Goal: Task Accomplishment & Management: Manage account settings

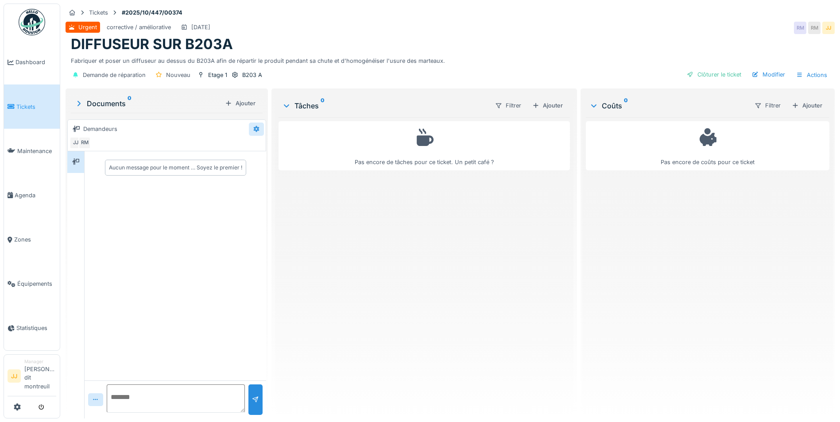
click at [255, 129] on icon at bounding box center [256, 129] width 7 height 6
click at [382, 280] on div "Pas encore de tâches pour ce ticket. Un petit café ?" at bounding box center [423, 264] width 291 height 294
click at [760, 75] on div "Modifier" at bounding box center [768, 75] width 40 height 12
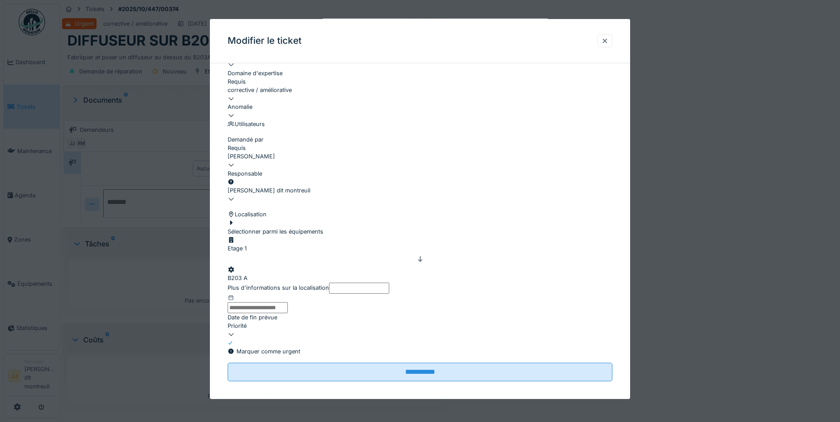
scroll to position [180, 0]
click at [235, 196] on icon at bounding box center [231, 199] width 7 height 6
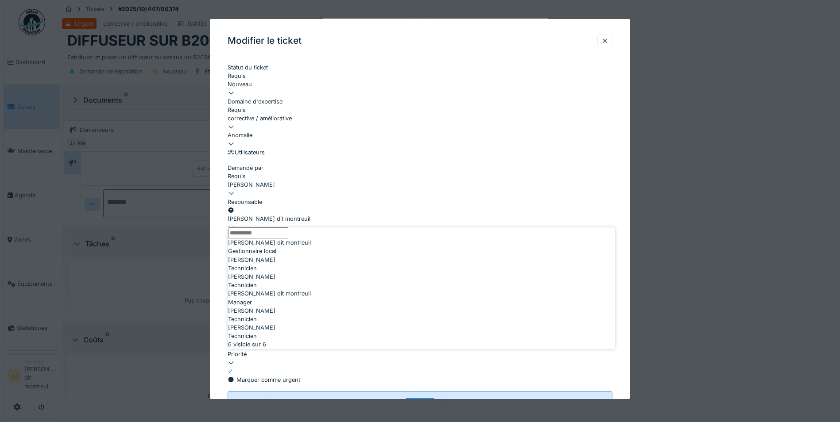
click at [501, 151] on fieldset "**********" at bounding box center [420, 170] width 385 height 480
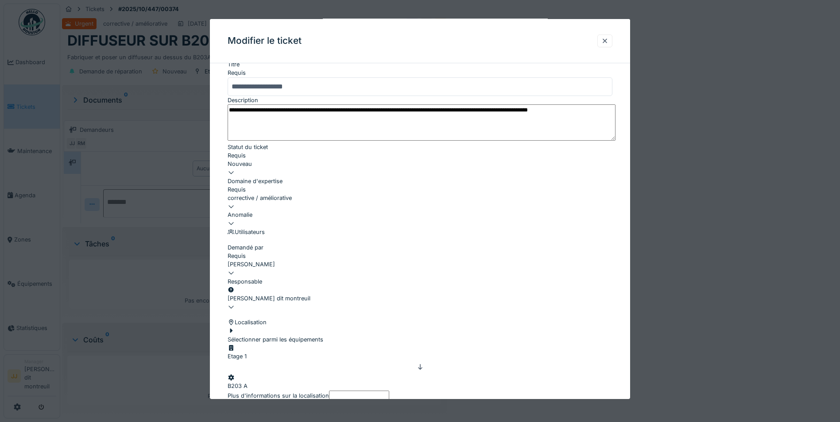
scroll to position [52, 0]
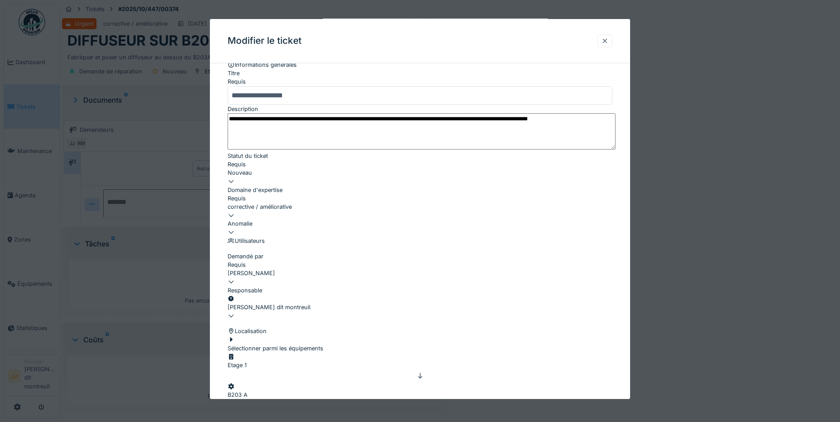
click at [608, 42] on div at bounding box center [604, 41] width 7 height 8
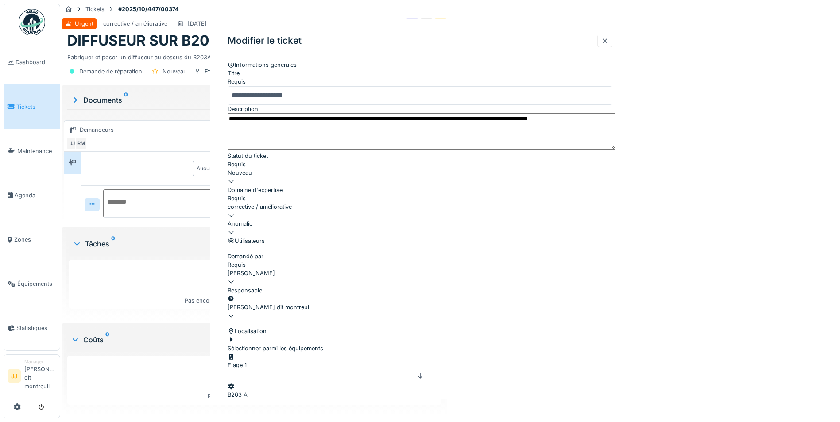
scroll to position [0, 0]
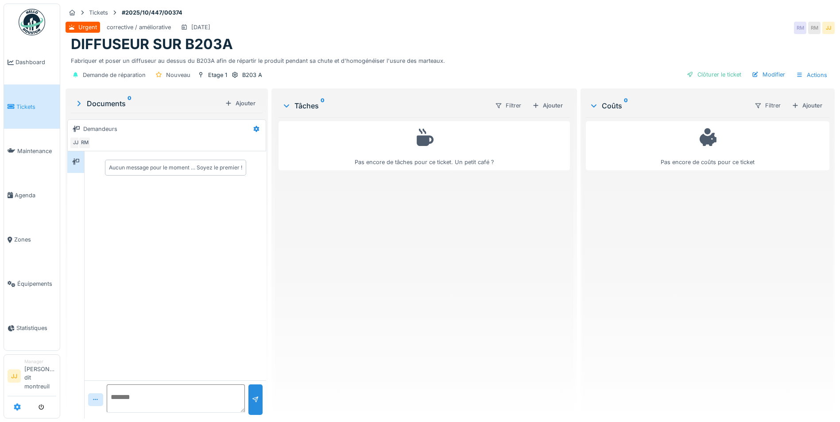
click at [20, 405] on icon at bounding box center [17, 407] width 7 height 7
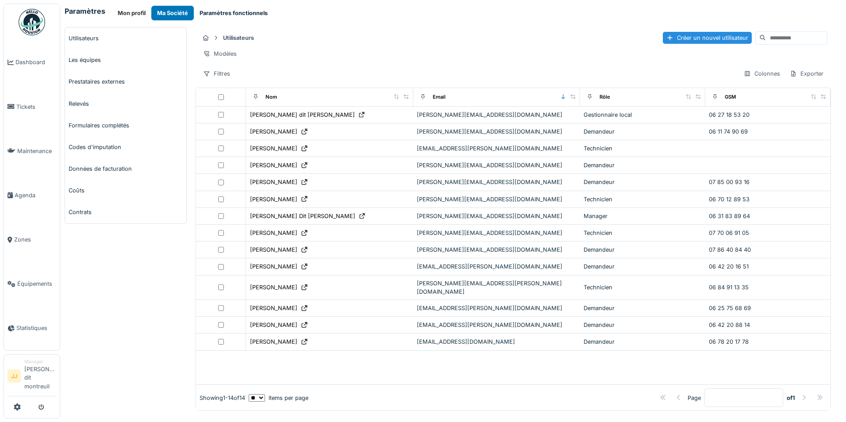
click at [246, 8] on button "Paramètres fonctionnels" at bounding box center [234, 13] width 80 height 15
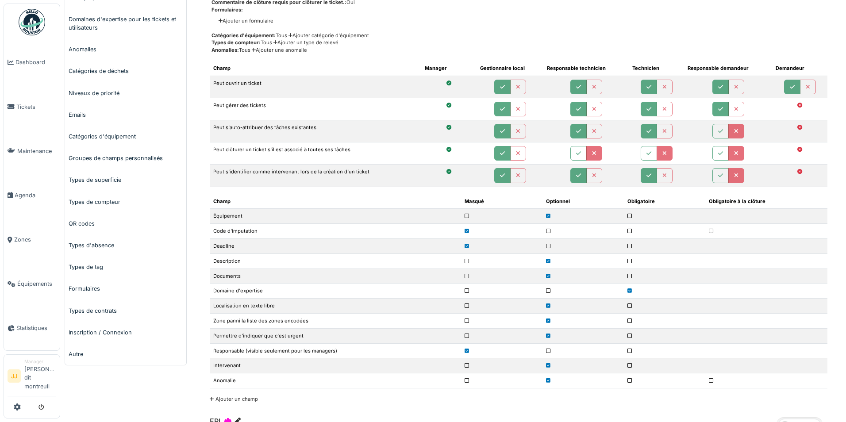
scroll to position [133, 0]
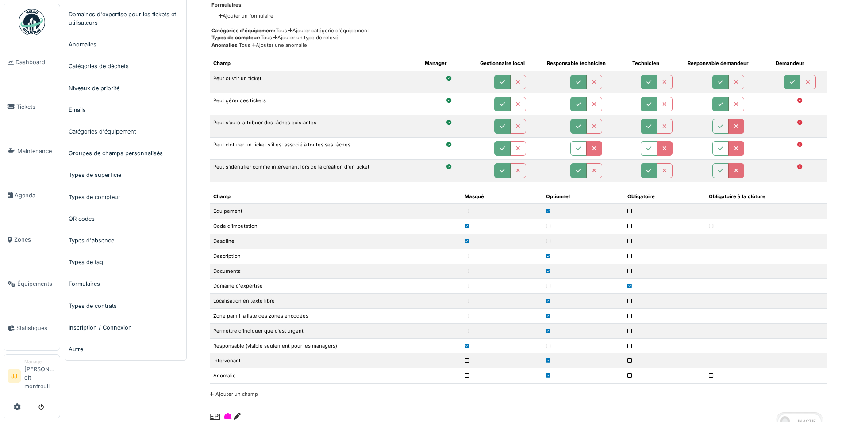
click at [464, 332] on td at bounding box center [501, 331] width 81 height 15
click at [470, 331] on td at bounding box center [501, 331] width 81 height 15
click at [468, 331] on icon at bounding box center [467, 331] width 4 height 5
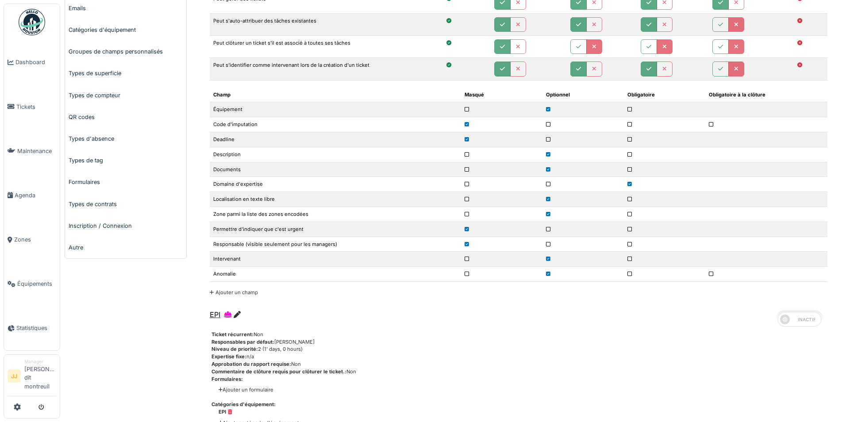
scroll to position [266, 0]
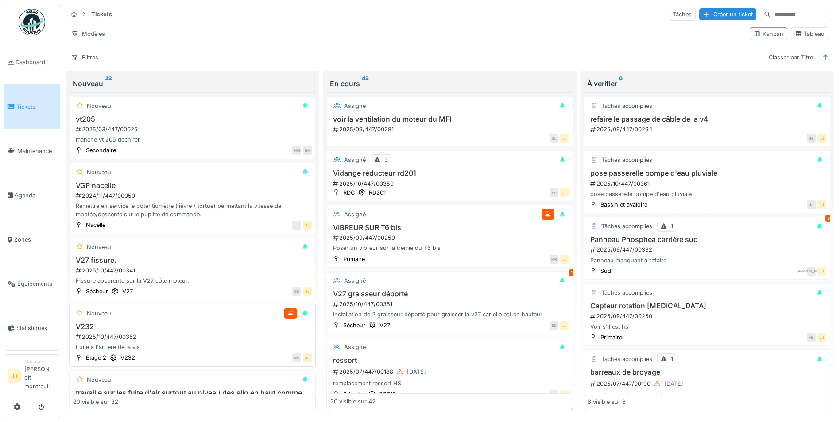
click at [241, 318] on div "Nouveau" at bounding box center [192, 313] width 239 height 11
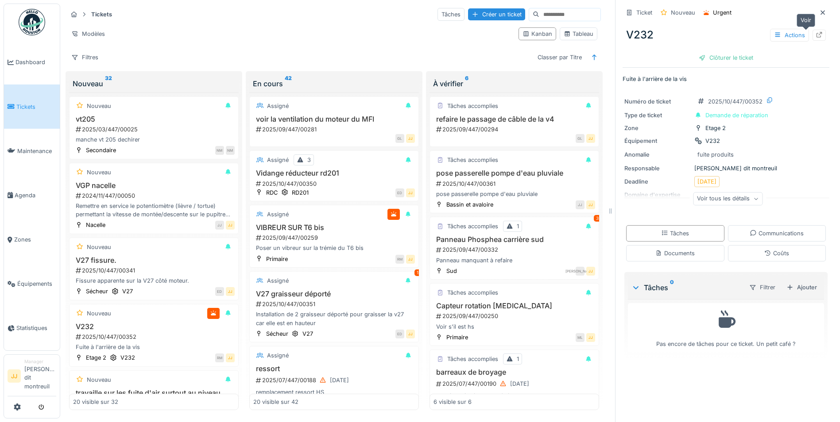
click at [815, 36] on icon at bounding box center [818, 35] width 7 height 6
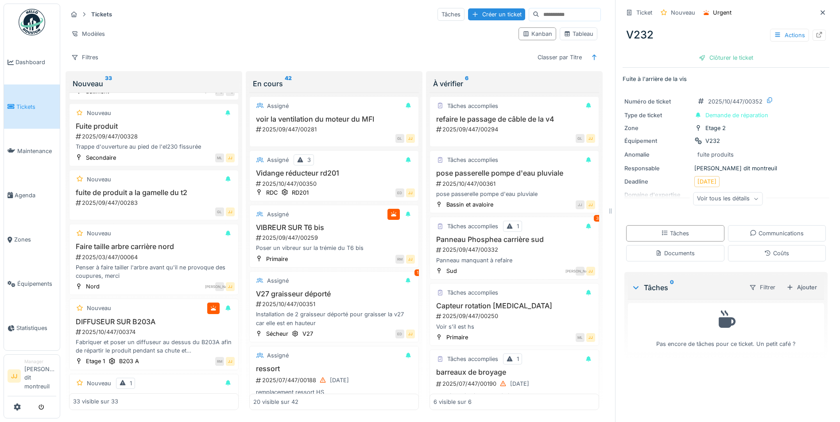
scroll to position [1382, 0]
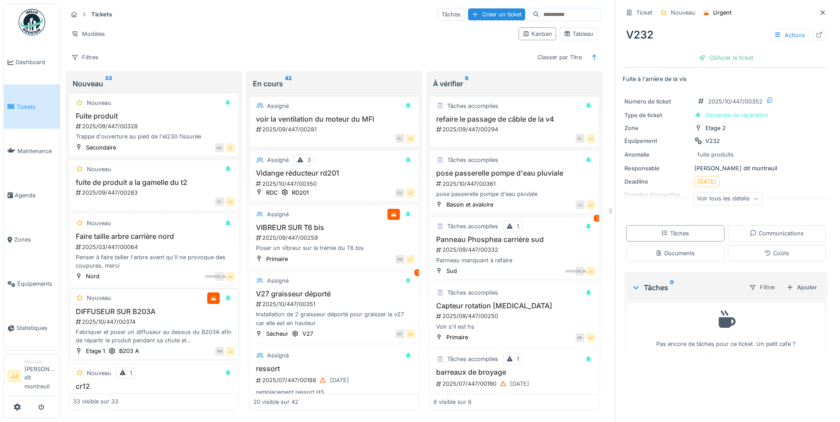
click at [149, 332] on div "Fabriquer et poser un diffuseur au dessus du B203A afin de répartir le produit …" at bounding box center [154, 336] width 162 height 17
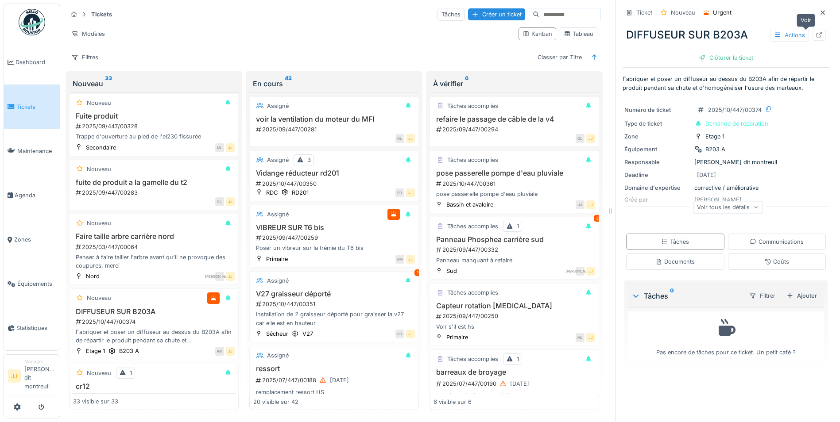
click at [815, 35] on icon at bounding box center [818, 35] width 7 height 6
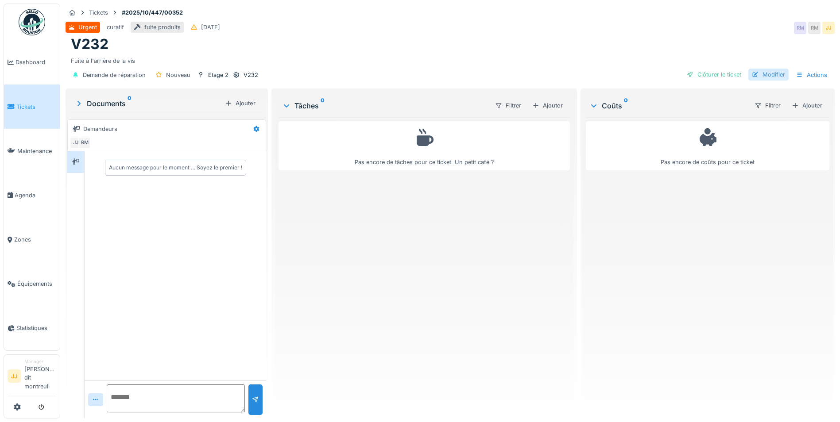
click at [781, 75] on div "Modifier" at bounding box center [768, 75] width 40 height 12
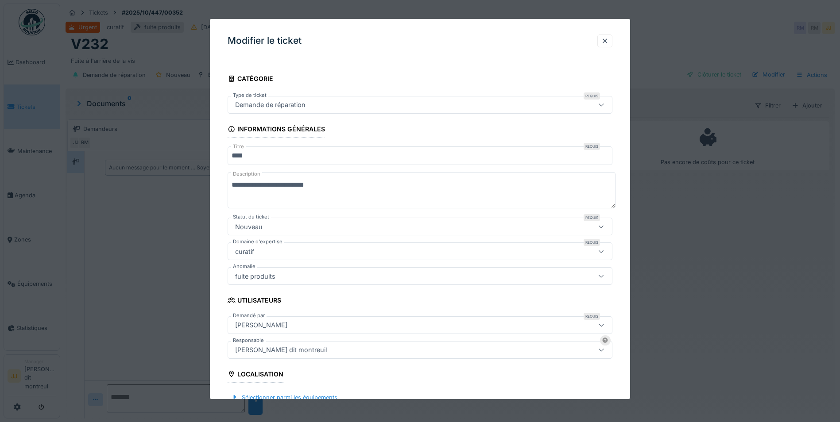
drag, startPoint x: 612, startPoint y: 42, endPoint x: 602, endPoint y: 45, distance: 10.1
click at [612, 43] on div at bounding box center [604, 41] width 15 height 13
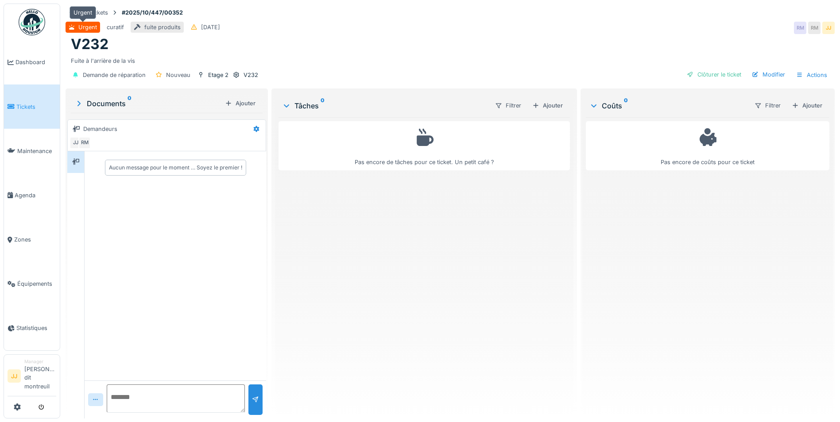
click at [75, 27] on div "Urgent" at bounding box center [83, 27] width 35 height 11
drag, startPoint x: 75, startPoint y: 27, endPoint x: 321, endPoint y: 17, distance: 245.9
click at [321, 17] on div "Tickets #2025/10/447/00352" at bounding box center [450, 12] width 769 height 11
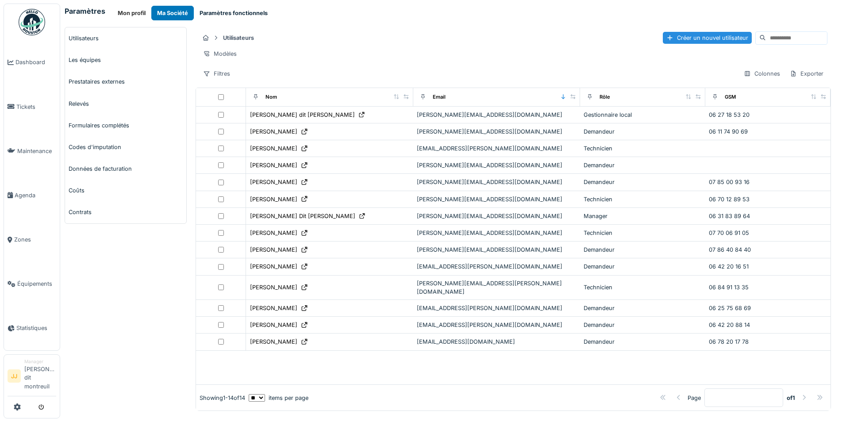
click at [218, 6] on button "Paramètres fonctionnels" at bounding box center [234, 13] width 80 height 15
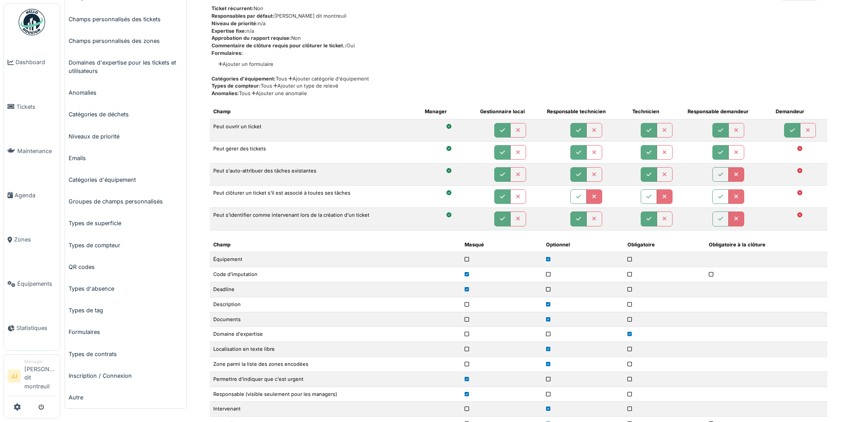
scroll to position [44, 0]
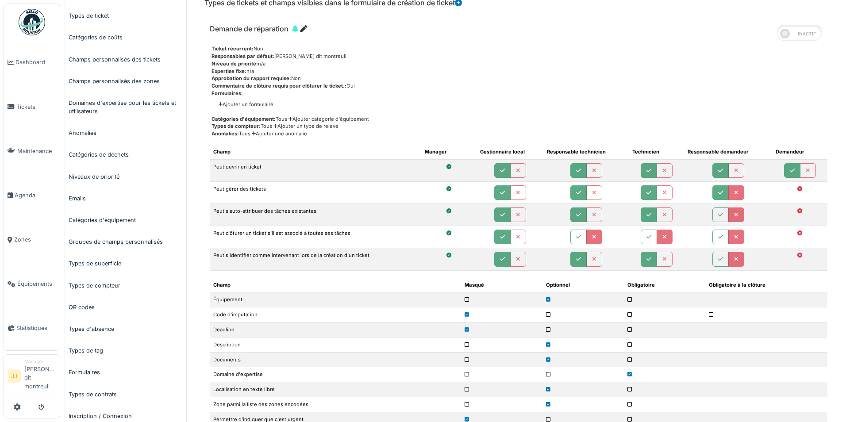
click at [730, 199] on button "button" at bounding box center [737, 192] width 16 height 15
click at [713, 219] on button "button" at bounding box center [721, 215] width 16 height 15
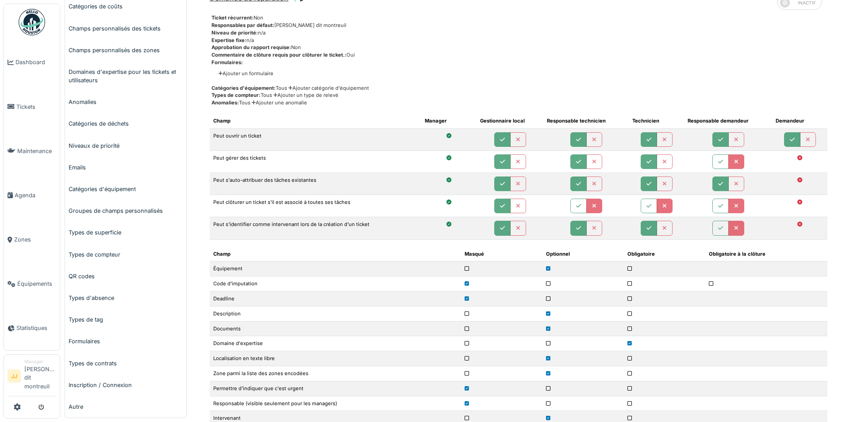
scroll to position [89, 0]
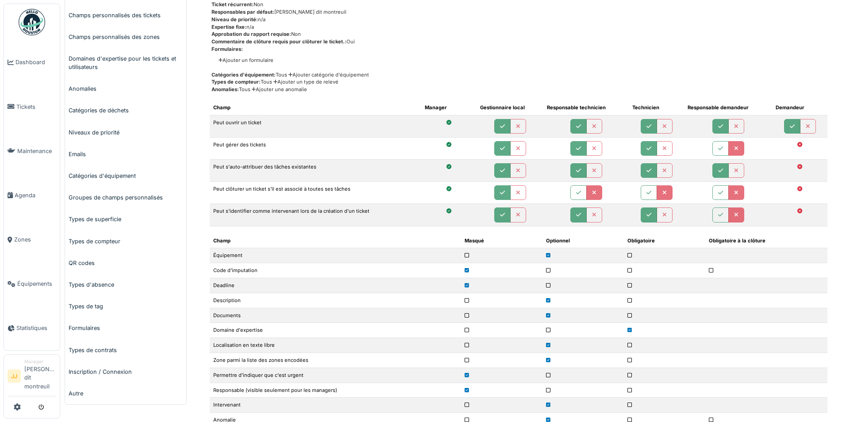
click at [469, 285] on icon at bounding box center [467, 285] width 4 height 5
click at [546, 288] on icon at bounding box center [548, 285] width 4 height 5
click at [466, 284] on icon at bounding box center [467, 285] width 4 height 5
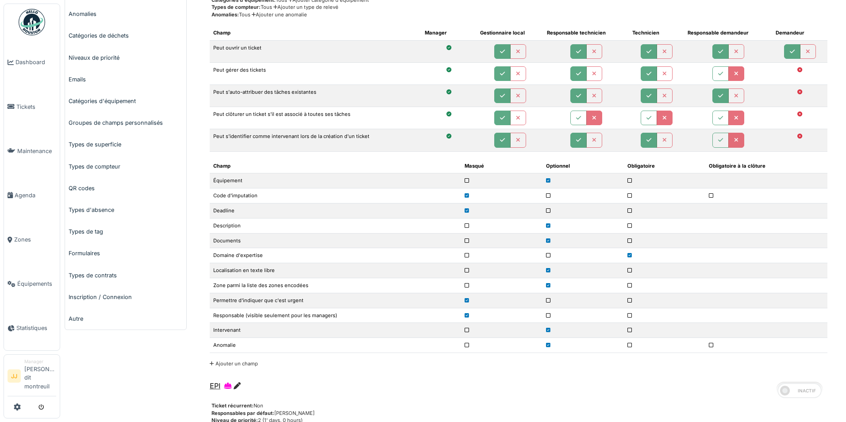
scroll to position [177, 0]
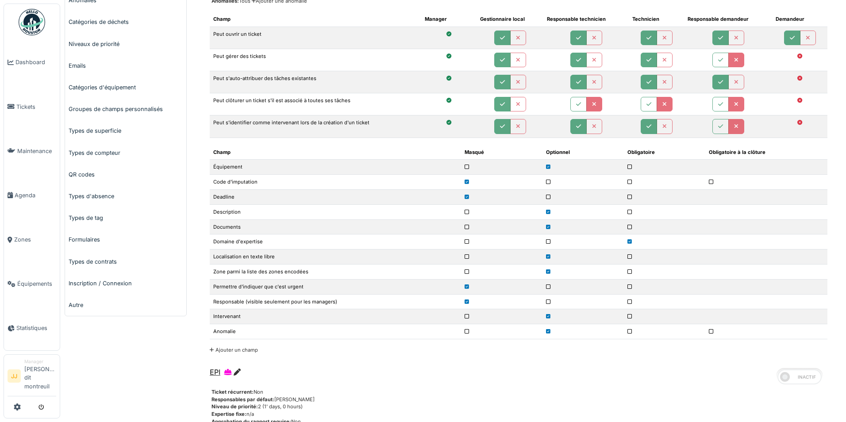
click at [464, 316] on td at bounding box center [501, 316] width 81 height 15
click at [466, 316] on icon at bounding box center [467, 316] width 4 height 5
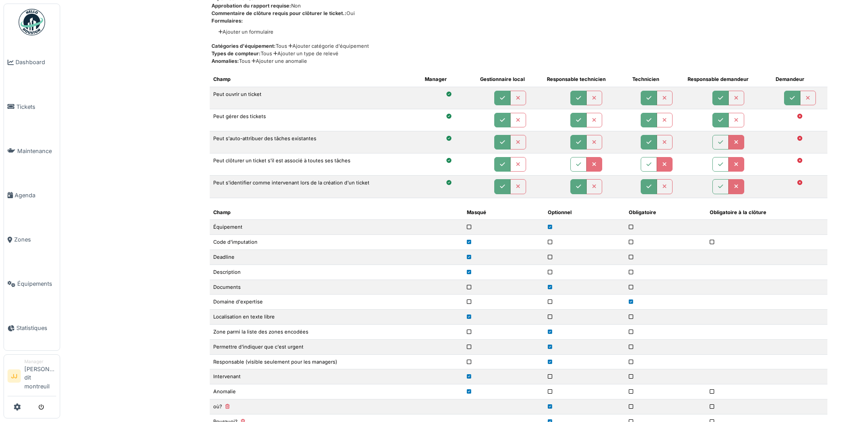
scroll to position [1107, 0]
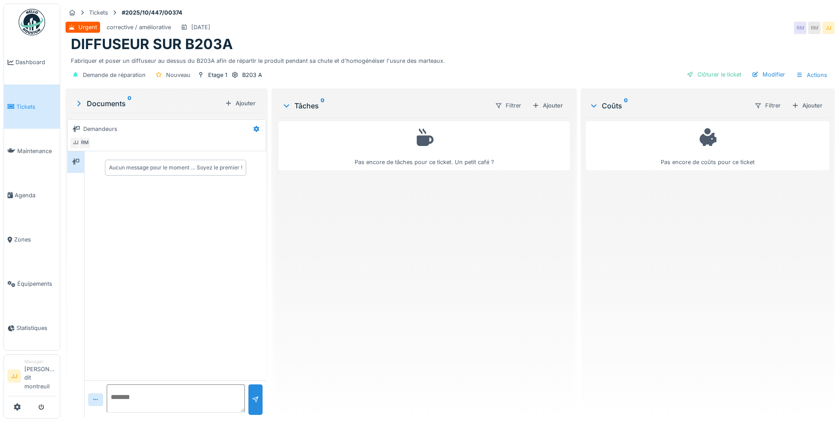
click at [756, 67] on div "Demande de réparation Nouveau Etage 1 B203 A Clôturer le ticket Modifier Actions" at bounding box center [450, 75] width 769 height 20
click at [754, 77] on div "Modifier" at bounding box center [768, 75] width 40 height 12
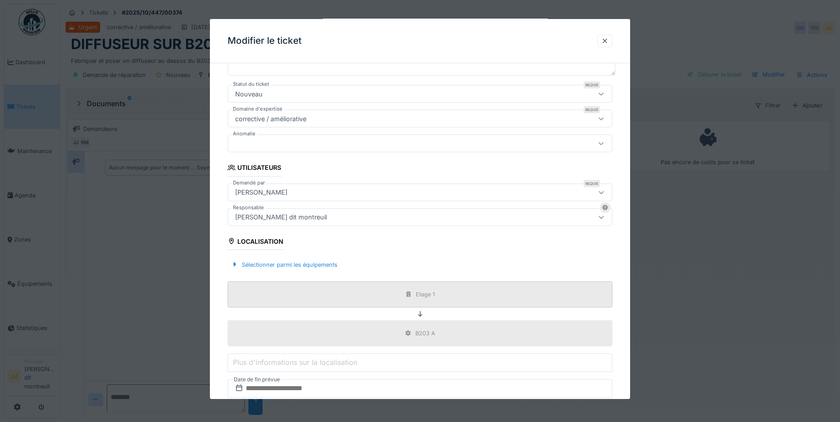
scroll to position [207, 0]
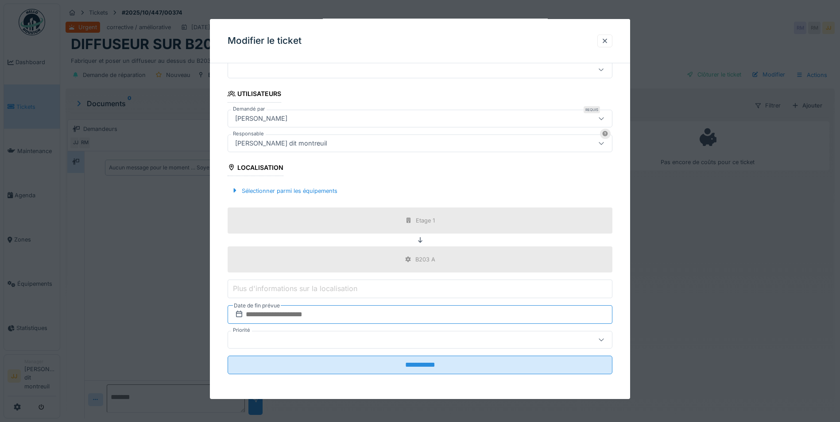
click at [269, 318] on input "text" at bounding box center [420, 314] width 385 height 19
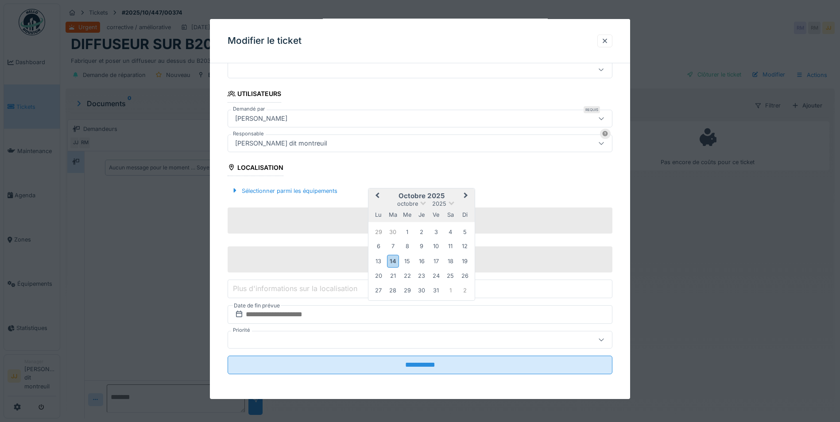
click at [489, 174] on fieldset "**********" at bounding box center [420, 123] width 385 height 518
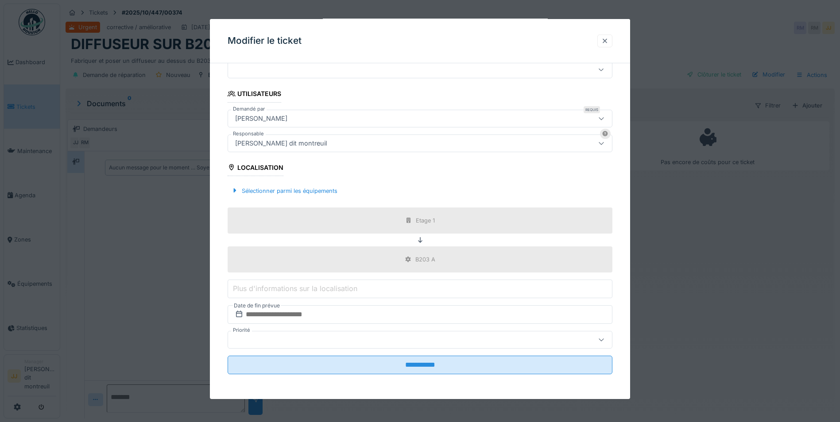
click at [603, 43] on div at bounding box center [604, 41] width 15 height 13
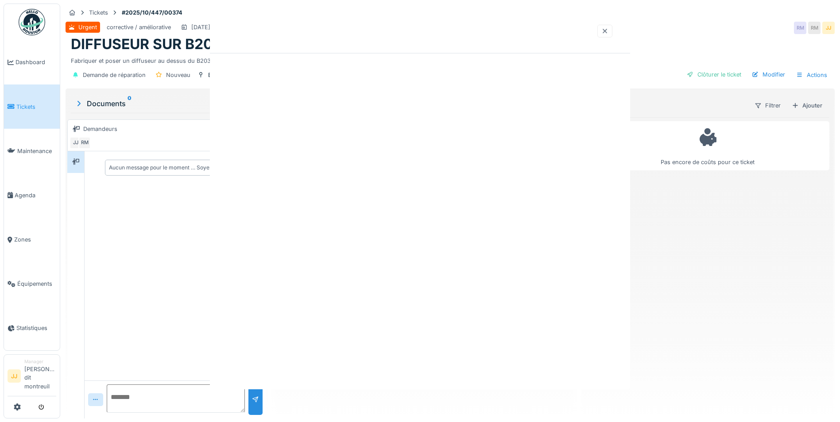
scroll to position [0, 0]
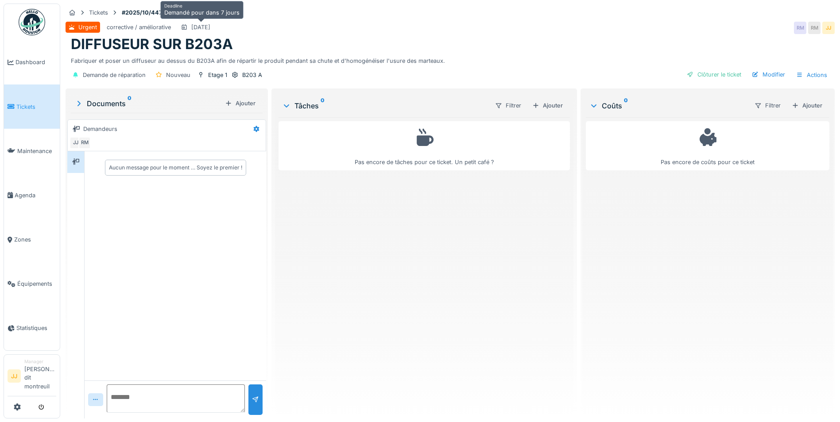
click at [208, 27] on div "[DATE]" at bounding box center [200, 27] width 19 height 8
drag, startPoint x: 208, startPoint y: 27, endPoint x: 190, endPoint y: 24, distance: 18.8
click at [190, 24] on div "[DATE]" at bounding box center [195, 27] width 36 height 11
click at [780, 73] on div "Modifier" at bounding box center [768, 75] width 40 height 12
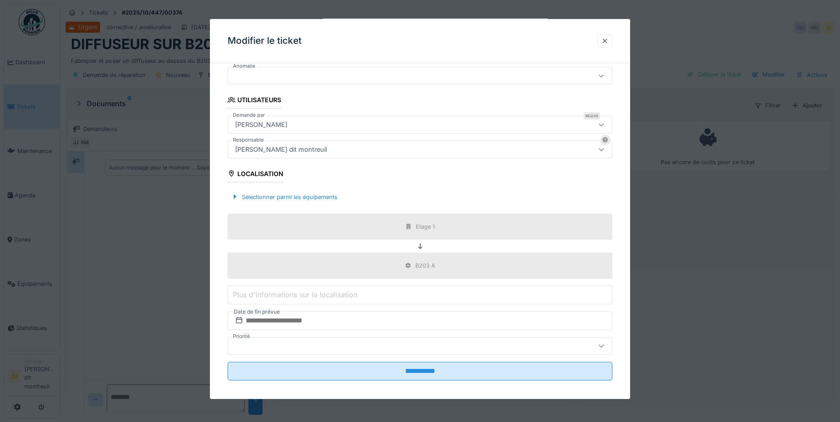
scroll to position [207, 0]
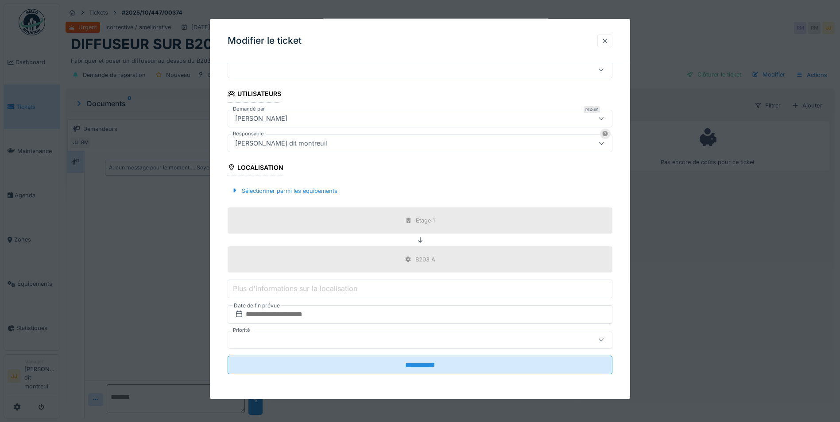
click at [605, 39] on div at bounding box center [604, 41] width 7 height 8
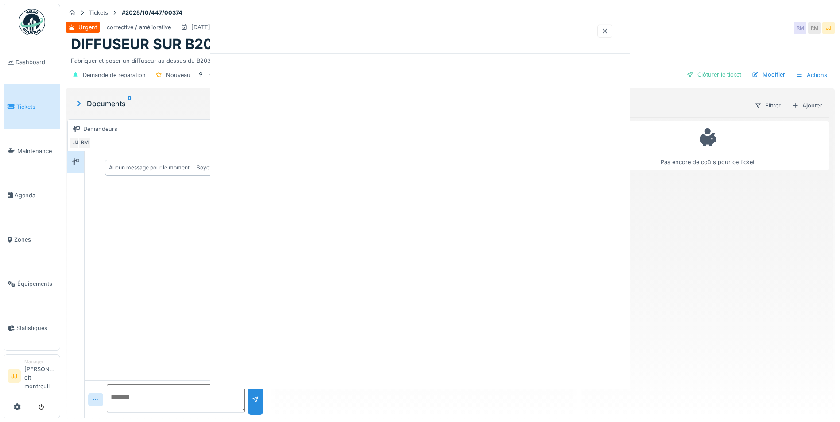
scroll to position [0, 0]
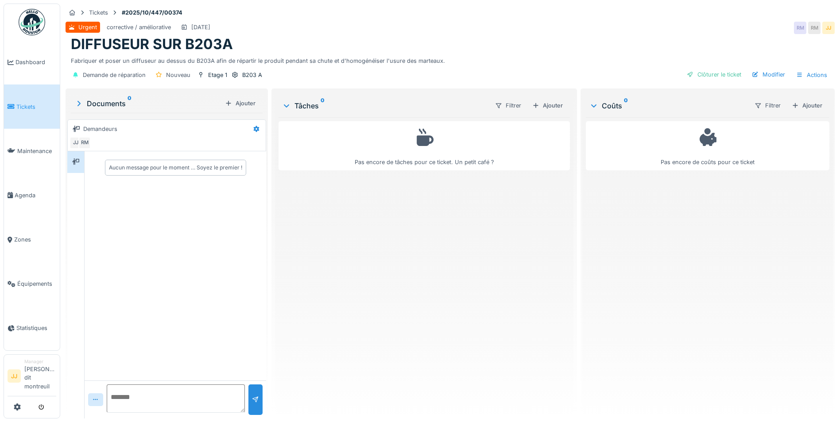
click at [391, 19] on div "Tickets #2025/10/447/00374 Urgent corrective / améliorative [DATE] RM RM JJ DIF…" at bounding box center [450, 45] width 772 height 83
